Goal: Task Accomplishment & Management: Complete application form

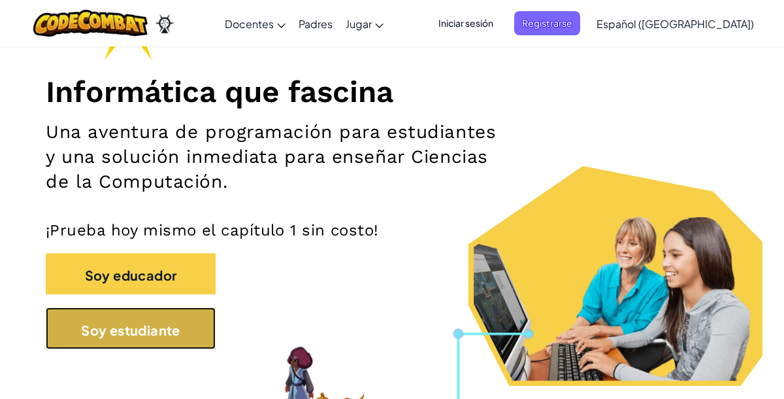
click at [157, 331] on font "Soy estudiante" at bounding box center [130, 329] width 99 height 16
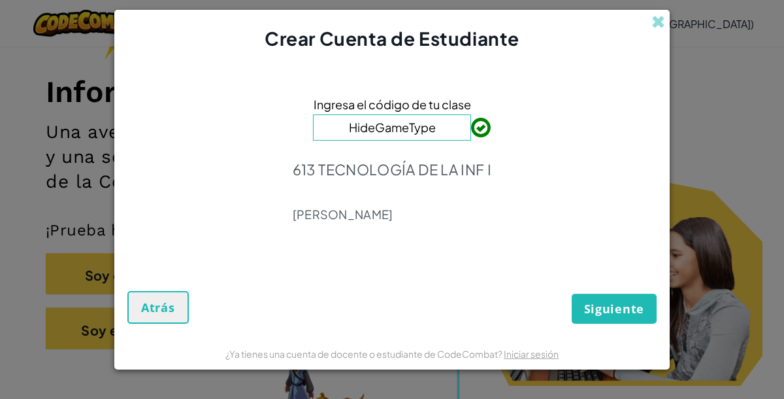
type input "HideGameType"
click at [617, 307] on font "Siguiente" at bounding box center [614, 309] width 60 height 16
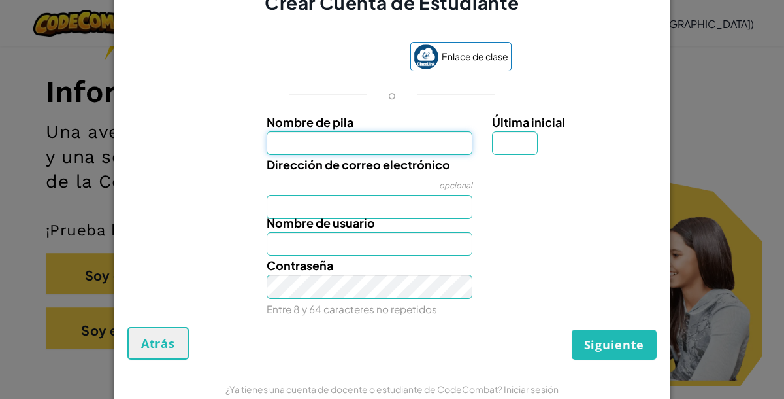
click at [363, 154] on input "Nombre de pila" at bounding box center [370, 143] width 206 height 24
type input "Marina"
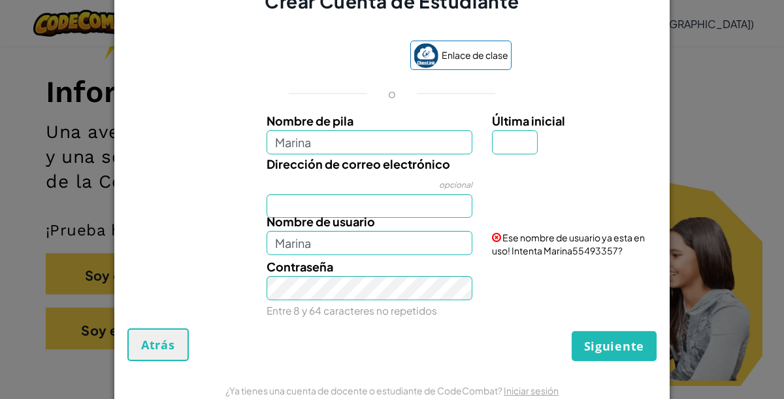
click at [365, 178] on div "Dirección de correo electrónico opcional" at bounding box center [370, 186] width 226 height 64
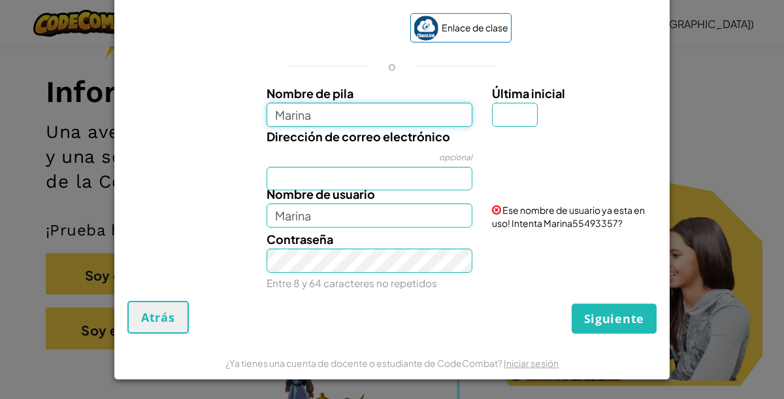
click at [389, 108] on input "Marina" at bounding box center [370, 115] width 206 height 24
type input "[PERSON_NAME]"
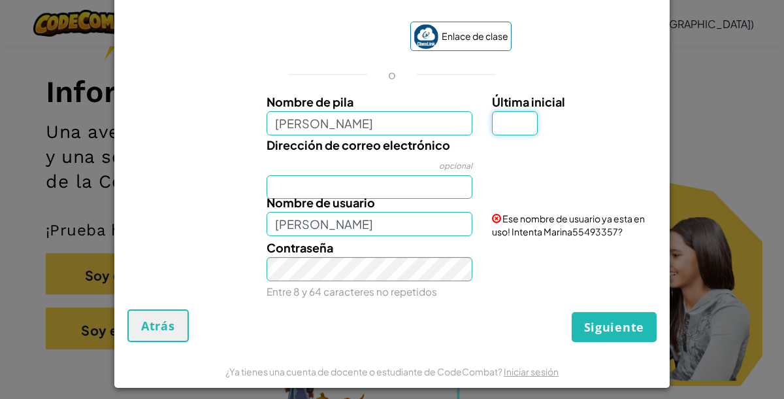
click at [527, 113] on div "Última inicial" at bounding box center [572, 113] width 161 height 43
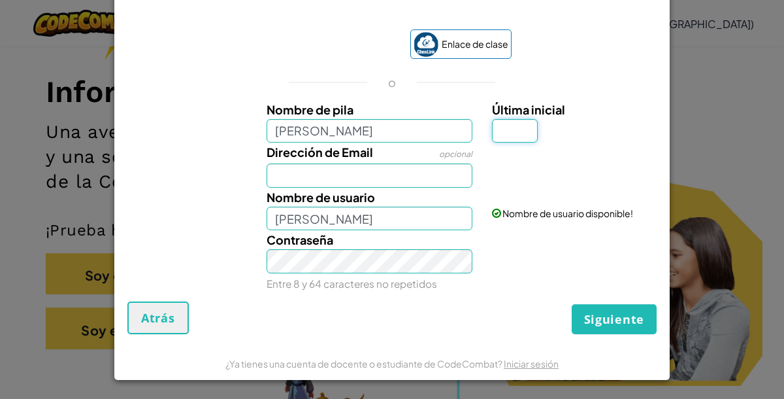
scroll to position [12, 0]
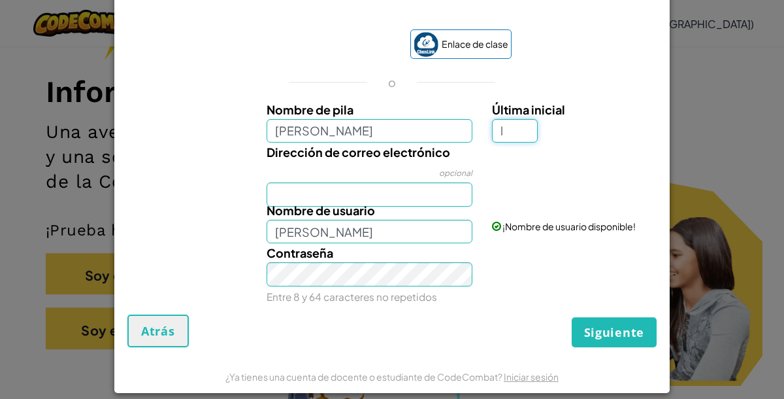
type input "l"
type input "[PERSON_NAME]"
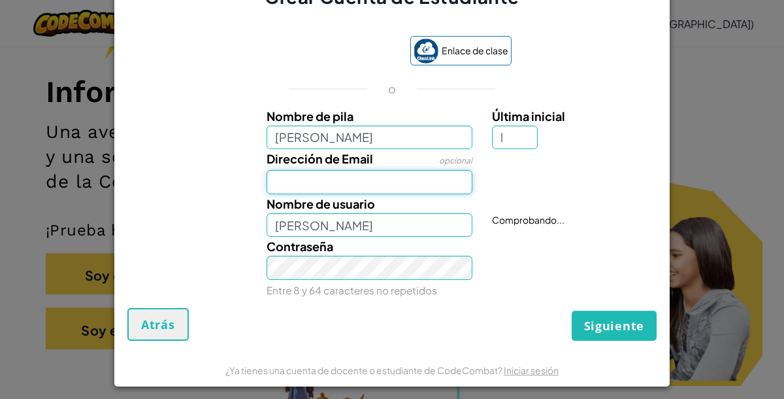
click at [421, 191] on div "Nombre de pila [PERSON_NAME] Última inicial l Dirección de Email opcional Nombr…" at bounding box center [392, 200] width 523 height 188
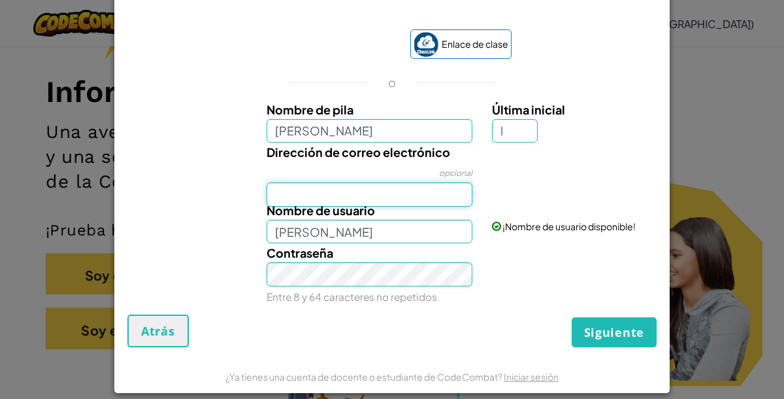
click at [305, 194] on input "Dirección de correo electrónico" at bounding box center [370, 194] width 206 height 24
click at [306, 195] on input "Dirección de correo electrónico" at bounding box center [370, 194] width 206 height 24
click at [324, 191] on input "AL0259" at bounding box center [370, 194] width 206 height 24
click at [408, 242] on div "Nombre de pila [PERSON_NAME] Última inicial l Dirección de correo electrónico o…" at bounding box center [392, 200] width 523 height 201
click at [424, 198] on input "[EMAIL_ADDRESS][DOMAIN_NAME]" at bounding box center [370, 194] width 206 height 24
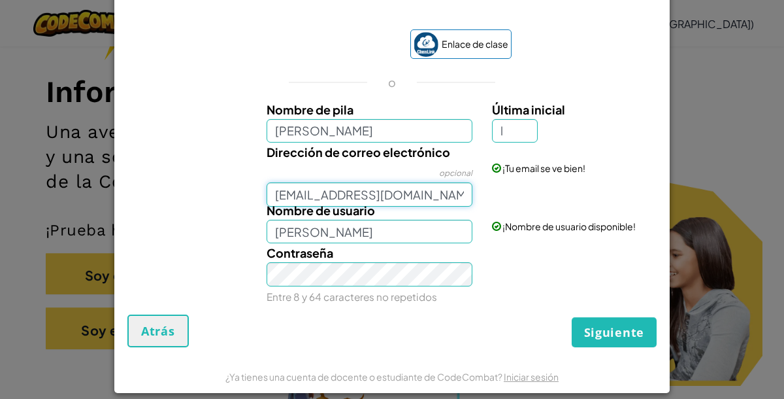
type input "[EMAIL_ADDRESS][DOMAIN_NAME]"
click at [412, 226] on input "[PERSON_NAME]" at bounding box center [370, 232] width 206 height 24
click at [489, 312] on div "Enlace de clase o Nombre de pila [PERSON_NAME] Última inicial l Dirección de co…" at bounding box center [391, 165] width 529 height 298
click at [427, 238] on input "[PERSON_NAME]" at bounding box center [370, 232] width 206 height 24
click at [399, 286] on div "Contraseña Entre 8 y 64 caracteres no repetidos" at bounding box center [370, 274] width 226 height 63
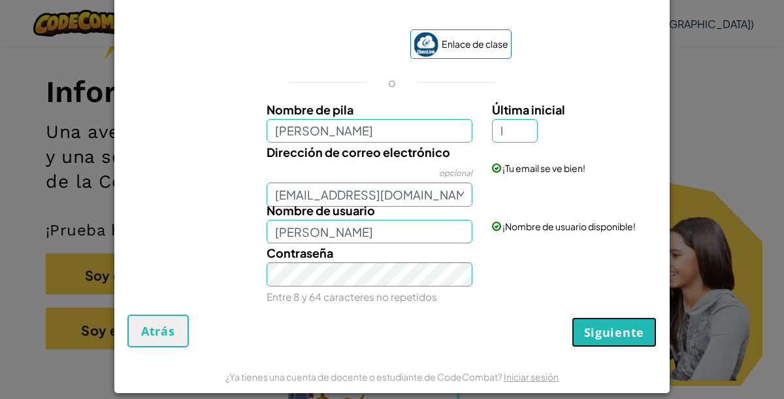
click at [607, 329] on font "Siguiente" at bounding box center [614, 332] width 60 height 16
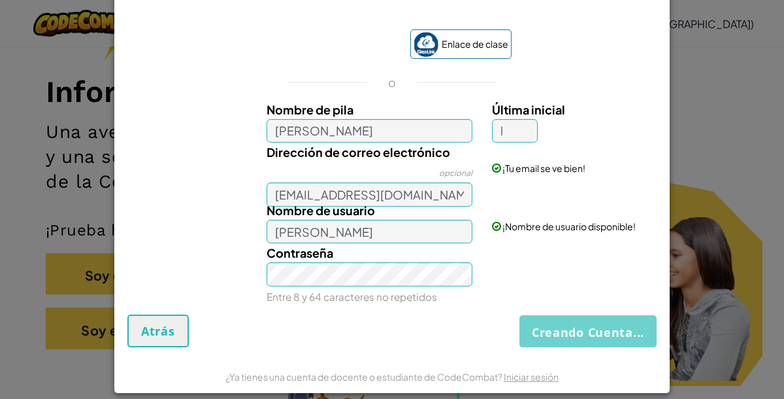
scroll to position [0, 0]
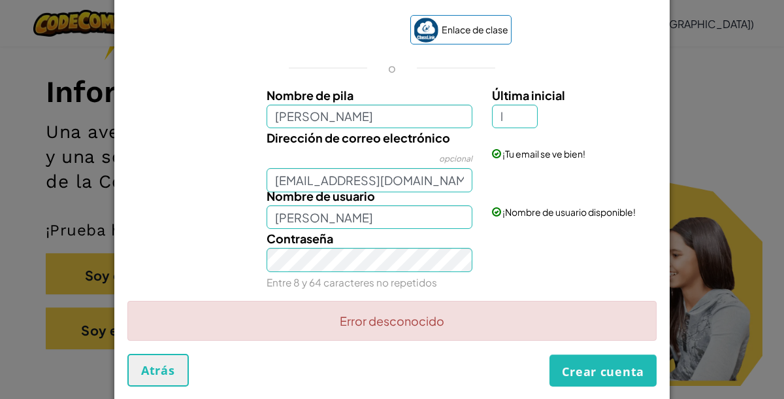
click at [527, 95] on font "Última inicial" at bounding box center [528, 95] width 73 height 15
click at [527, 105] on input "l" at bounding box center [515, 117] width 46 height 24
type input "l"
click at [576, 372] on font "Crear cuenta" at bounding box center [603, 371] width 82 height 16
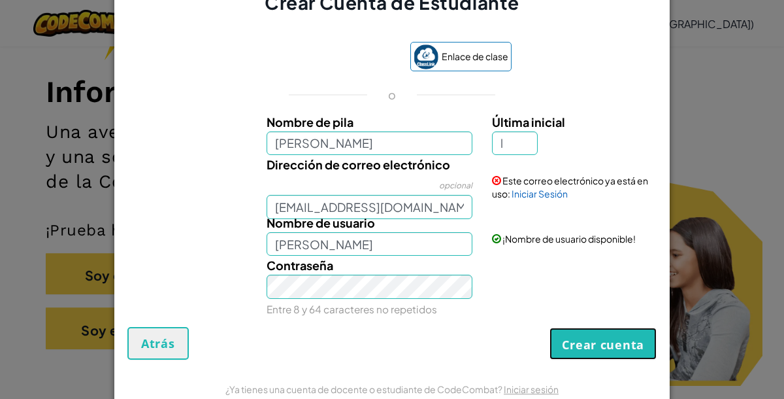
click at [605, 349] on font "Crear cuenta" at bounding box center [603, 344] width 82 height 16
click at [372, 303] on font "Entre 8 y 64 caracteres no repetidos" at bounding box center [352, 308] width 171 height 12
click at [561, 340] on button "Crear cuenta" at bounding box center [602, 343] width 107 height 32
click at [508, 142] on input "l" at bounding box center [515, 143] width 46 height 24
click at [419, 146] on input "[PERSON_NAME]" at bounding box center [370, 143] width 206 height 24
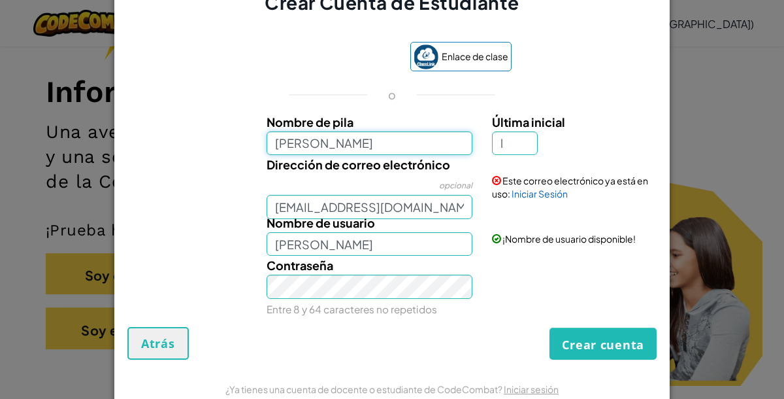
click at [442, 137] on input "[PERSON_NAME]" at bounding box center [370, 143] width 206 height 24
type input "[PERSON_NAME]"
click at [506, 133] on input "l" at bounding box center [515, 143] width 46 height 24
click at [515, 146] on input "l" at bounding box center [515, 143] width 46 height 24
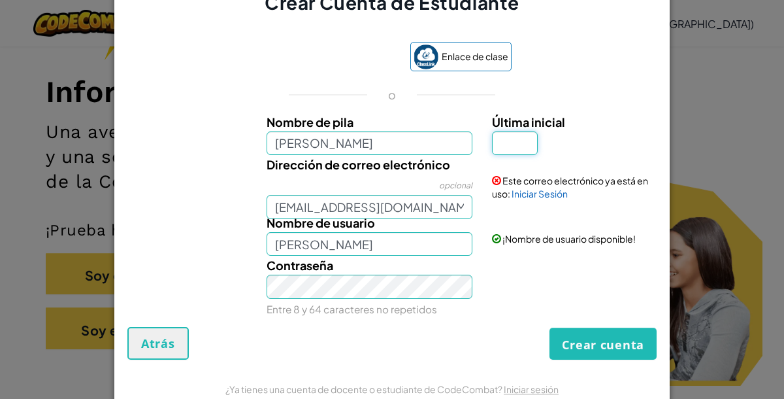
type input "c"
type input "[PERSON_NAME]"
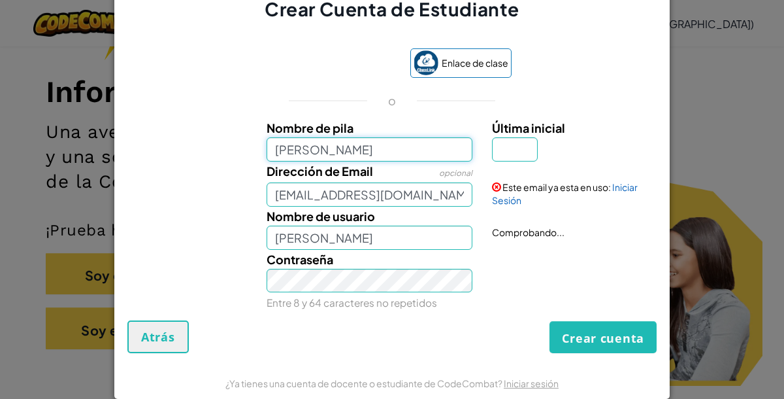
click at [299, 144] on input "[PERSON_NAME]" at bounding box center [370, 149] width 206 height 24
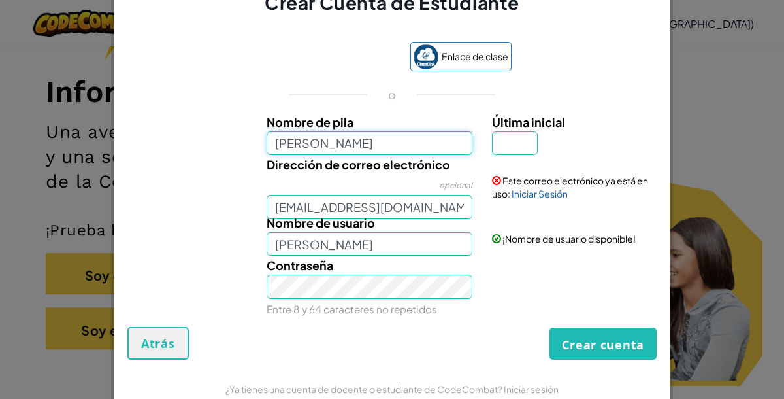
type input "[PERSON_NAME]"
click at [529, 144] on input "Última inicial" at bounding box center [515, 143] width 46 height 24
click at [445, 206] on input "[EMAIL_ADDRESS][DOMAIN_NAME]" at bounding box center [370, 207] width 206 height 24
click at [522, 142] on input "Última inicial" at bounding box center [515, 143] width 46 height 24
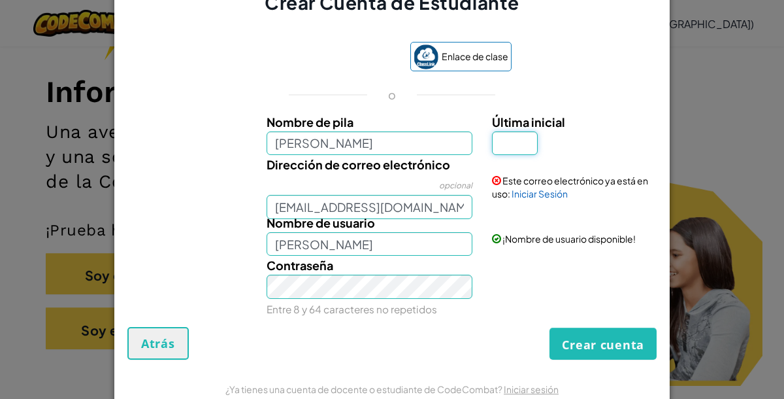
type input "l"
type input "c"
type input "[PERSON_NAME]"
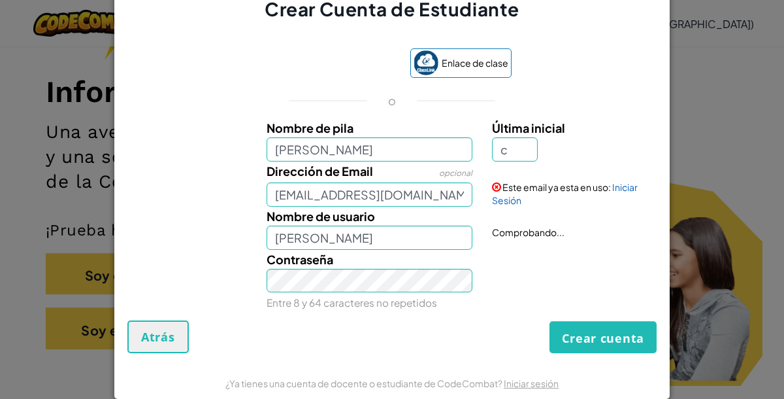
click at [638, 114] on div "Enlace de clase o Nombre de pila [PERSON_NAME] Última inicial c Dirección de Em…" at bounding box center [391, 177] width 529 height 285
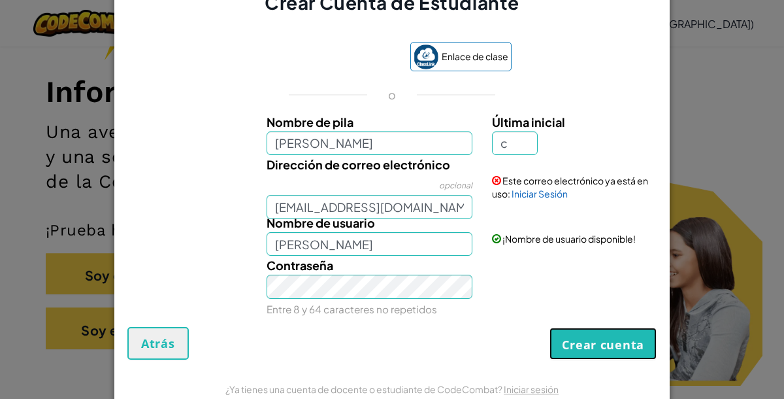
click at [614, 349] on font "Crear cuenta" at bounding box center [603, 344] width 82 height 16
click at [346, 204] on input "[EMAIL_ADDRESS][DOMAIN_NAME]" at bounding box center [370, 207] width 206 height 24
click at [455, 204] on input "[EMAIL_ADDRESS][DOMAIN_NAME]" at bounding box center [370, 207] width 206 height 24
type input "[EMAIL_ADDRESS][DOMAIN_NAME]"
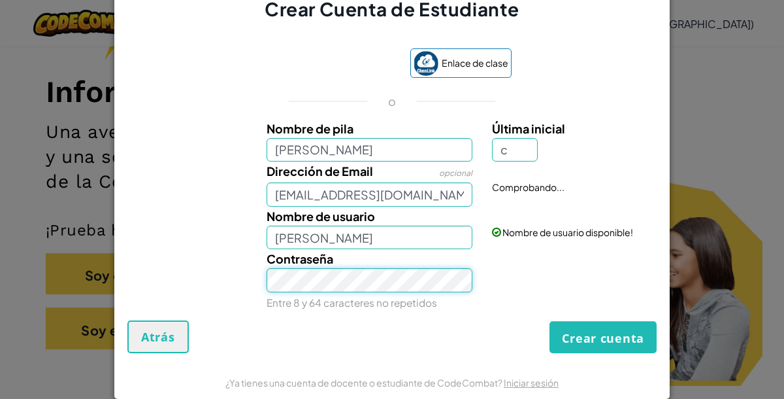
click at [449, 292] on div "Contraseña Entre 8 y 64 caracteres no repetidos" at bounding box center [370, 280] width 226 height 63
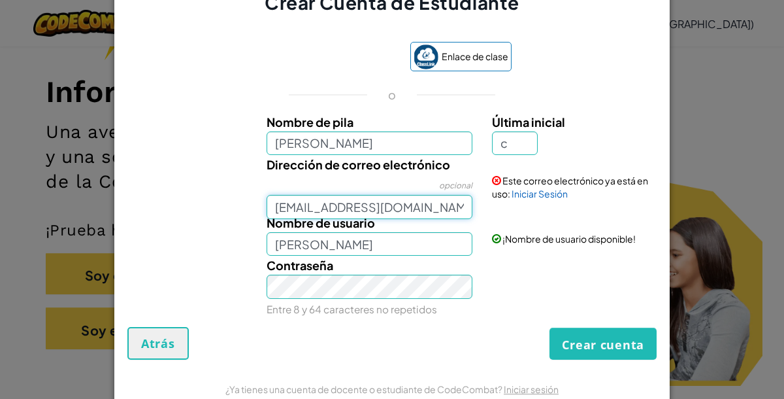
click at [459, 203] on input "[EMAIL_ADDRESS][DOMAIN_NAME]" at bounding box center [370, 207] width 206 height 24
click at [381, 301] on div "Contraseña Entre 8 y 64 caracteres no repetidos" at bounding box center [370, 286] width 226 height 63
click at [302, 145] on input "[PERSON_NAME]" at bounding box center [370, 143] width 206 height 24
type input "[PERSON_NAME]"
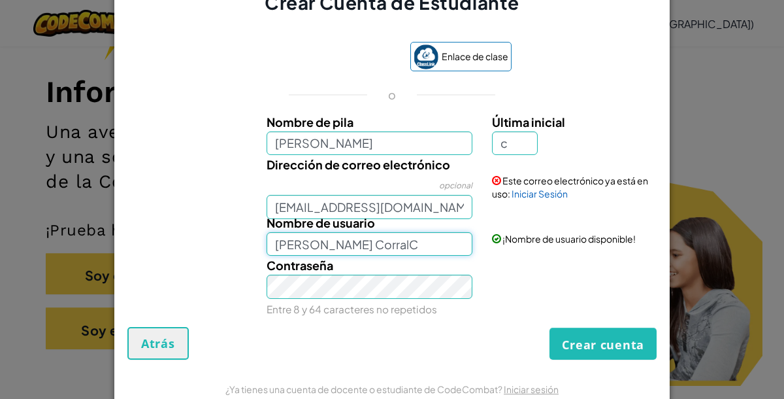
click at [432, 253] on div "Nombre de pila [PERSON_NAME] Última inicial c Dirección de correo electrónico o…" at bounding box center [392, 212] width 523 height 201
type input "[PERSON_NAME] CorralC"
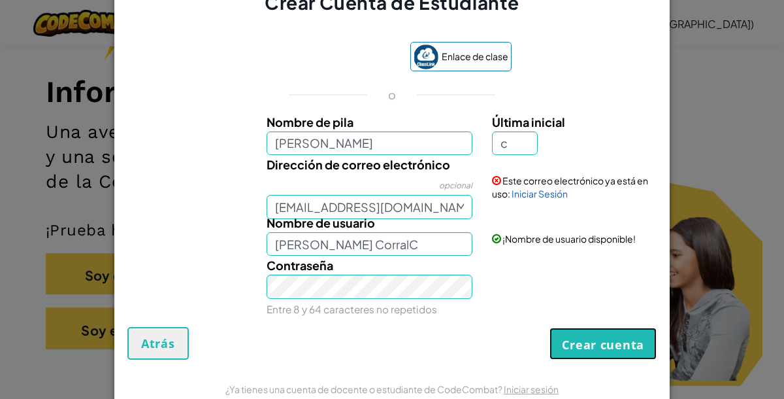
click at [613, 348] on button "Crear cuenta" at bounding box center [602, 343] width 107 height 32
